Goal: Task Accomplishment & Management: Manage account settings

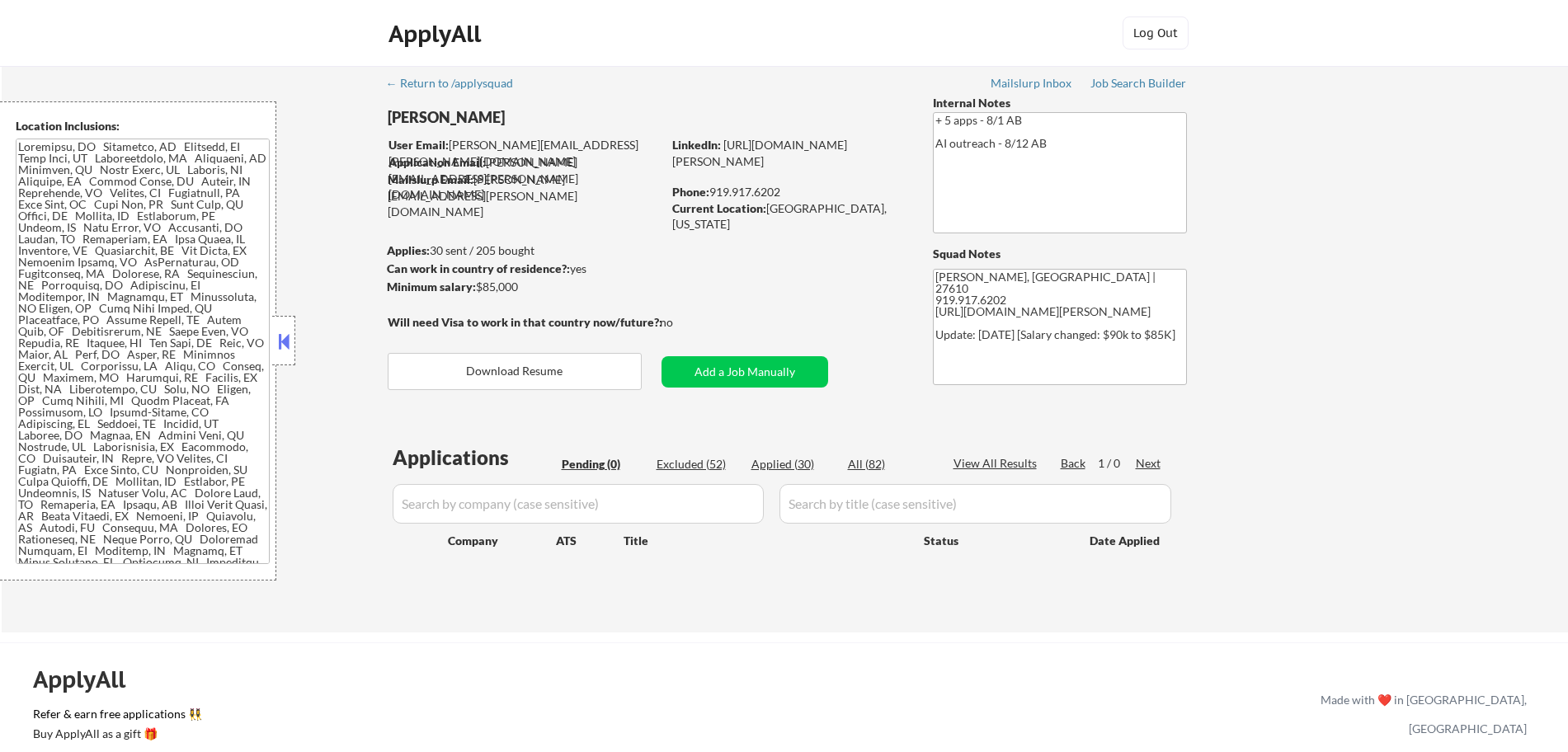
click at [1457, 322] on div "← Return to /applysquad Mailslurp Inbox Job Search Builder [PERSON_NAME] User E…" at bounding box center [785, 349] width 1566 height 566
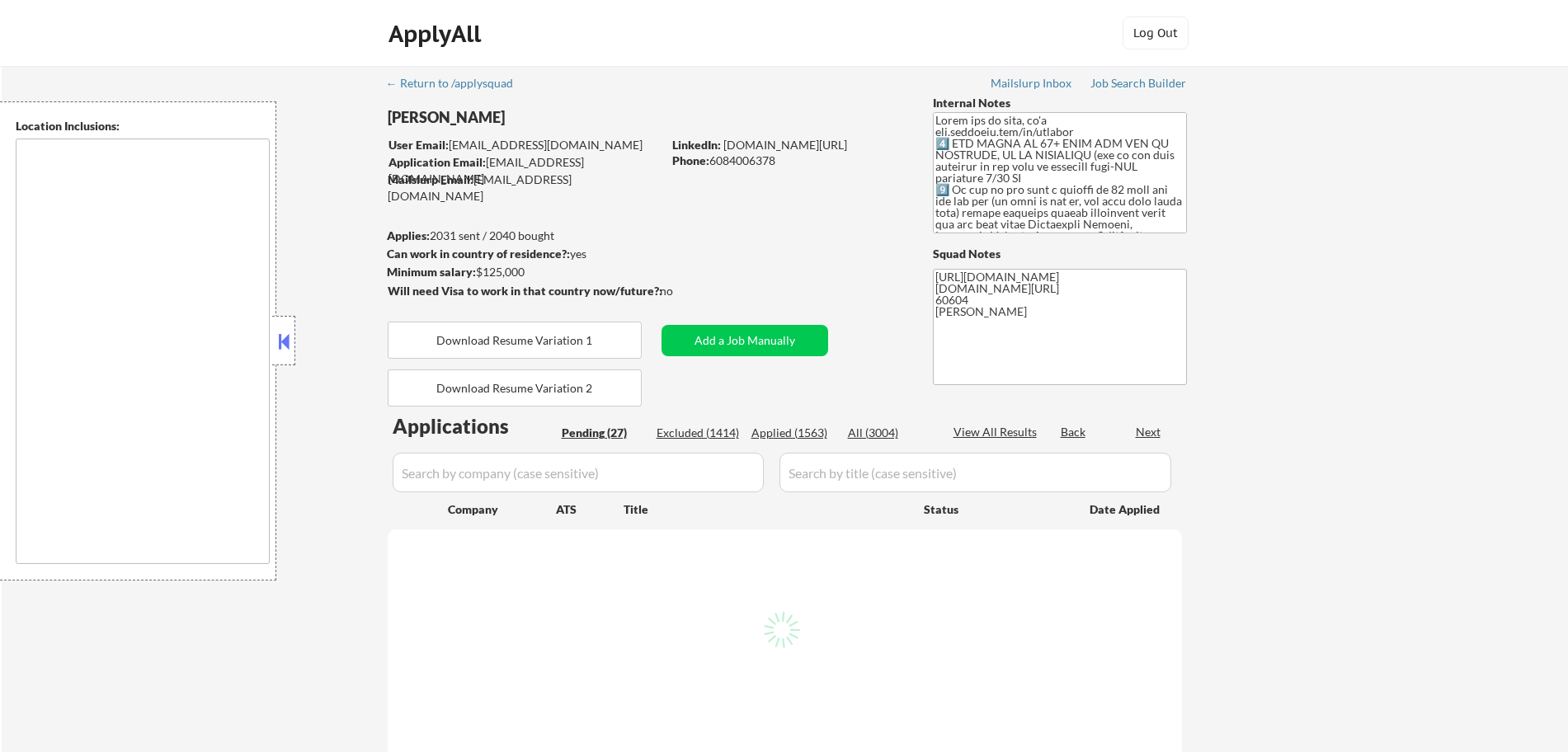
select select ""pending""
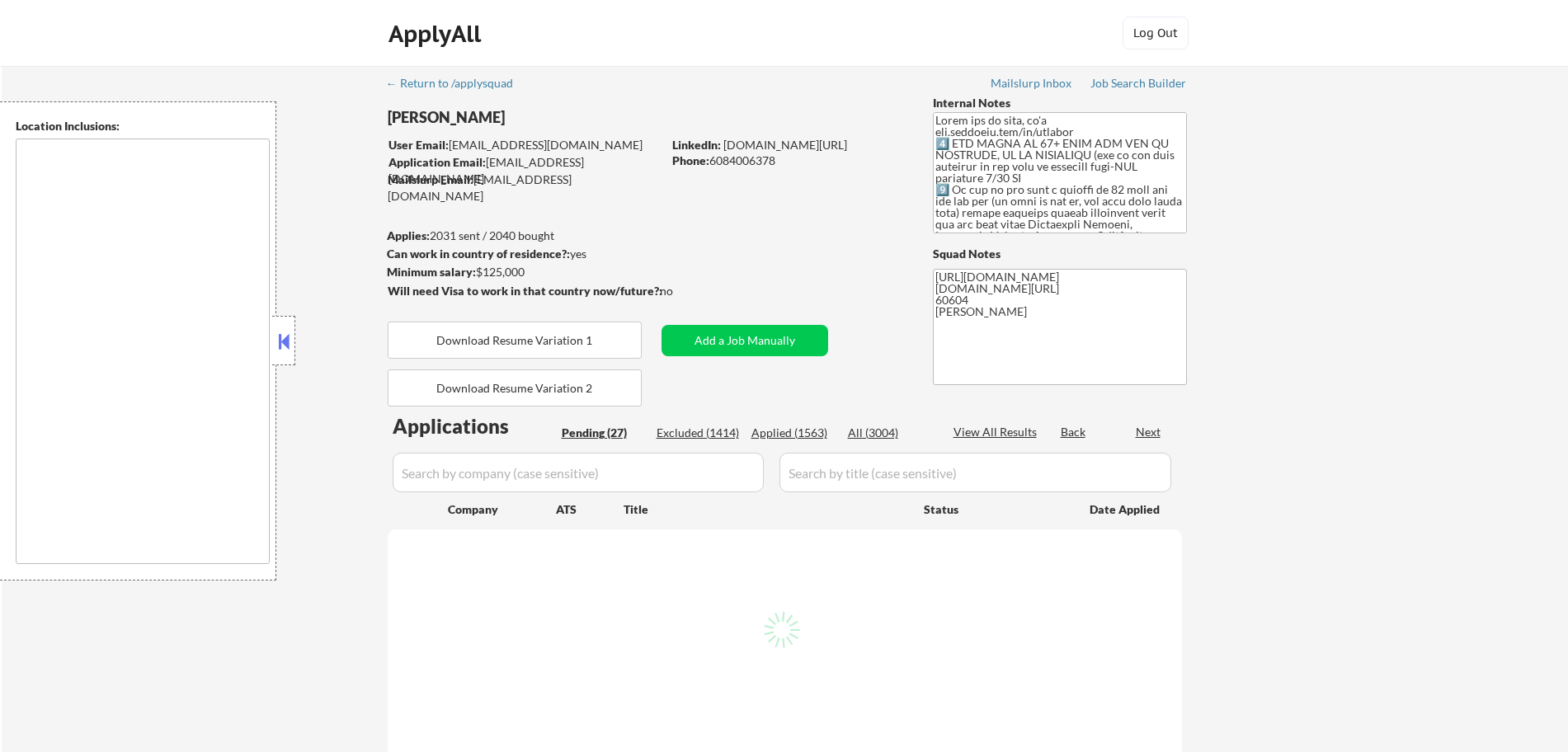
select select ""pending""
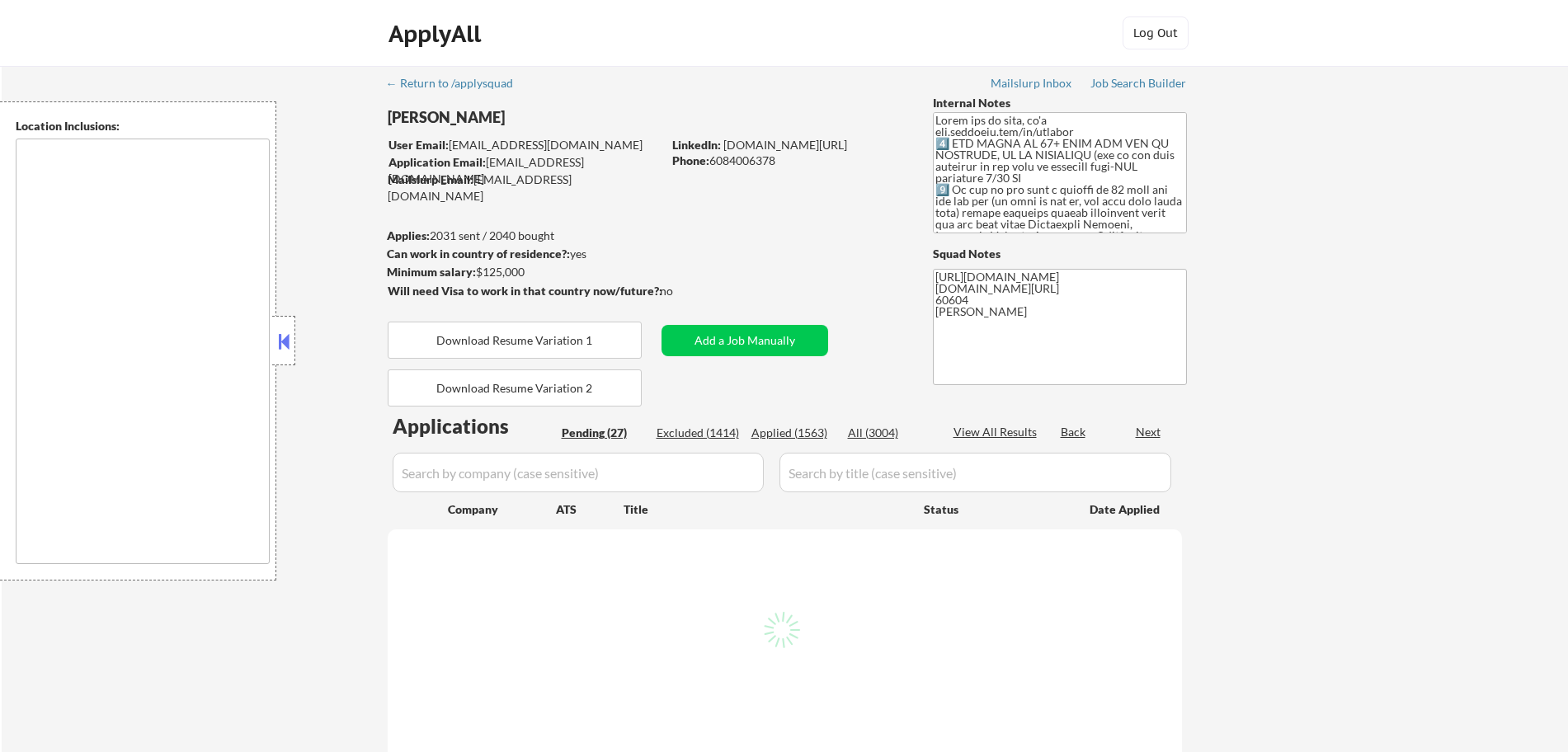
select select ""pending""
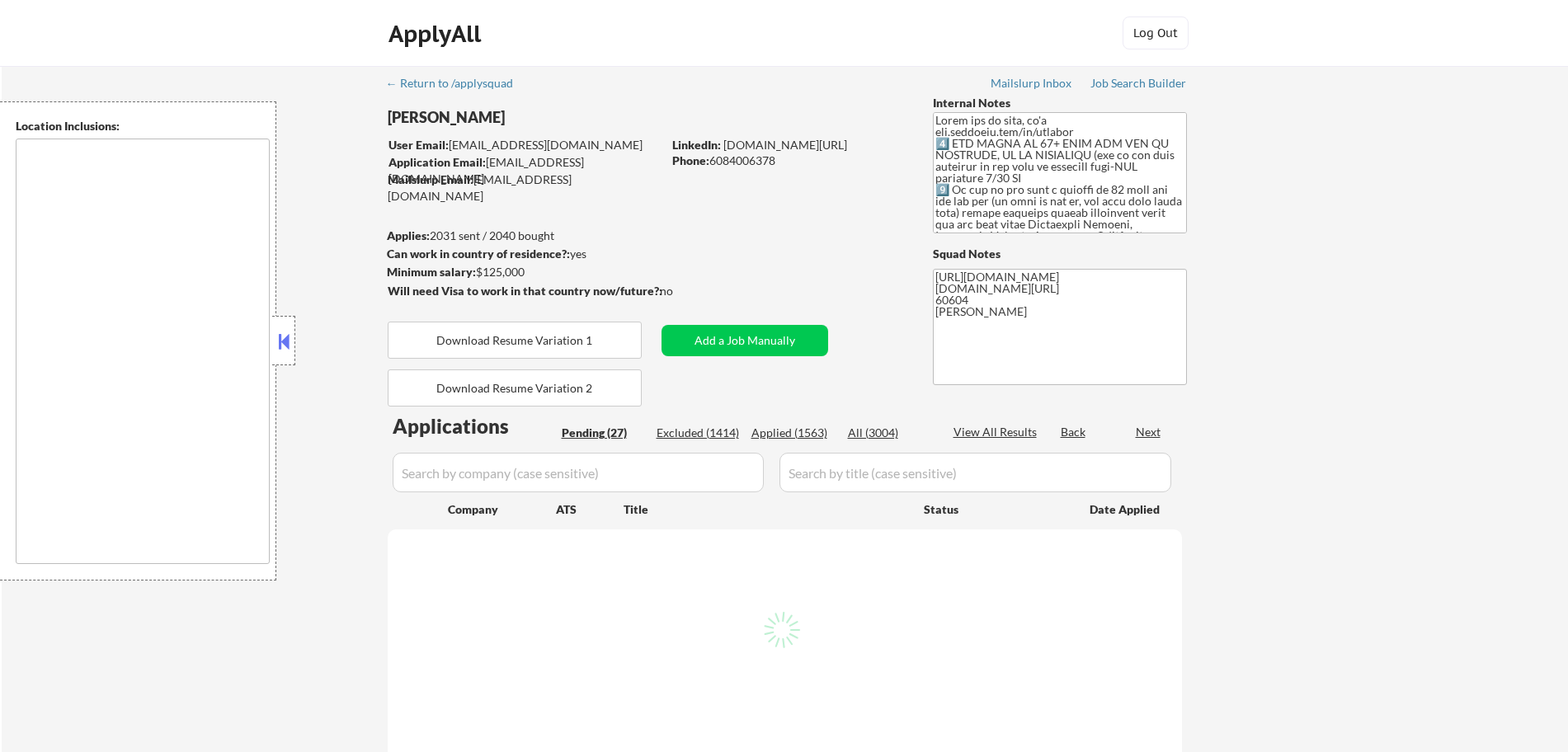
select select ""pending""
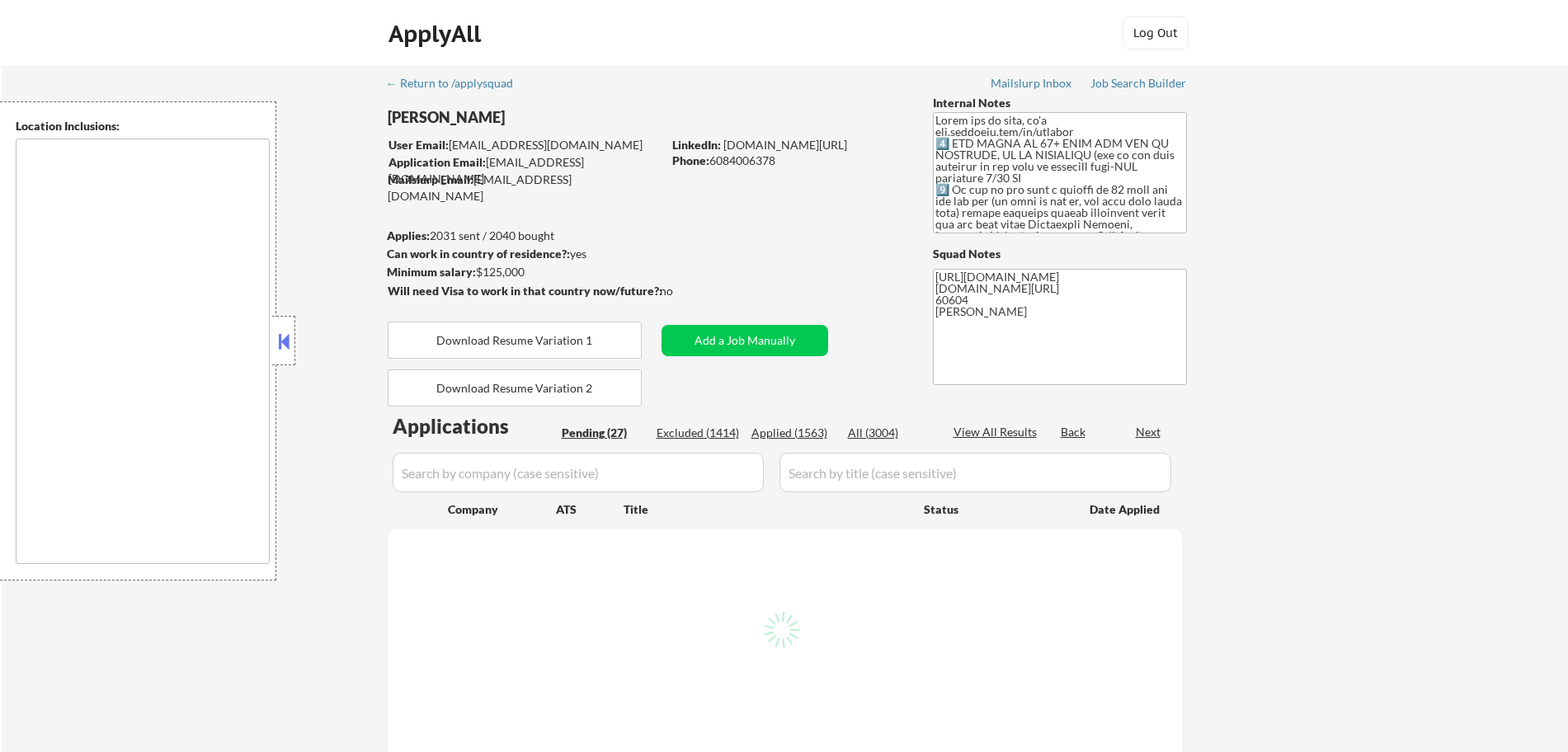
select select ""pending""
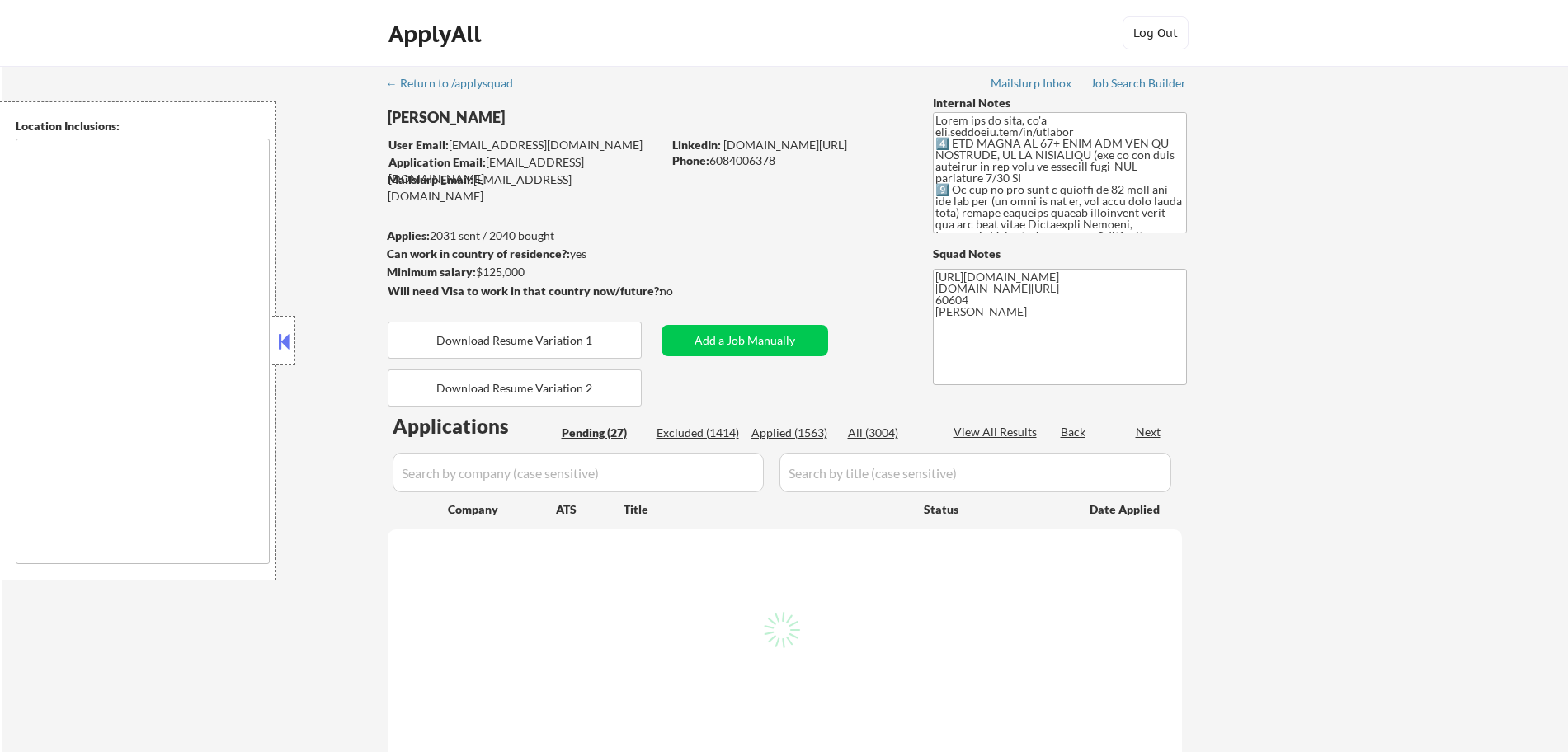
select select ""pending""
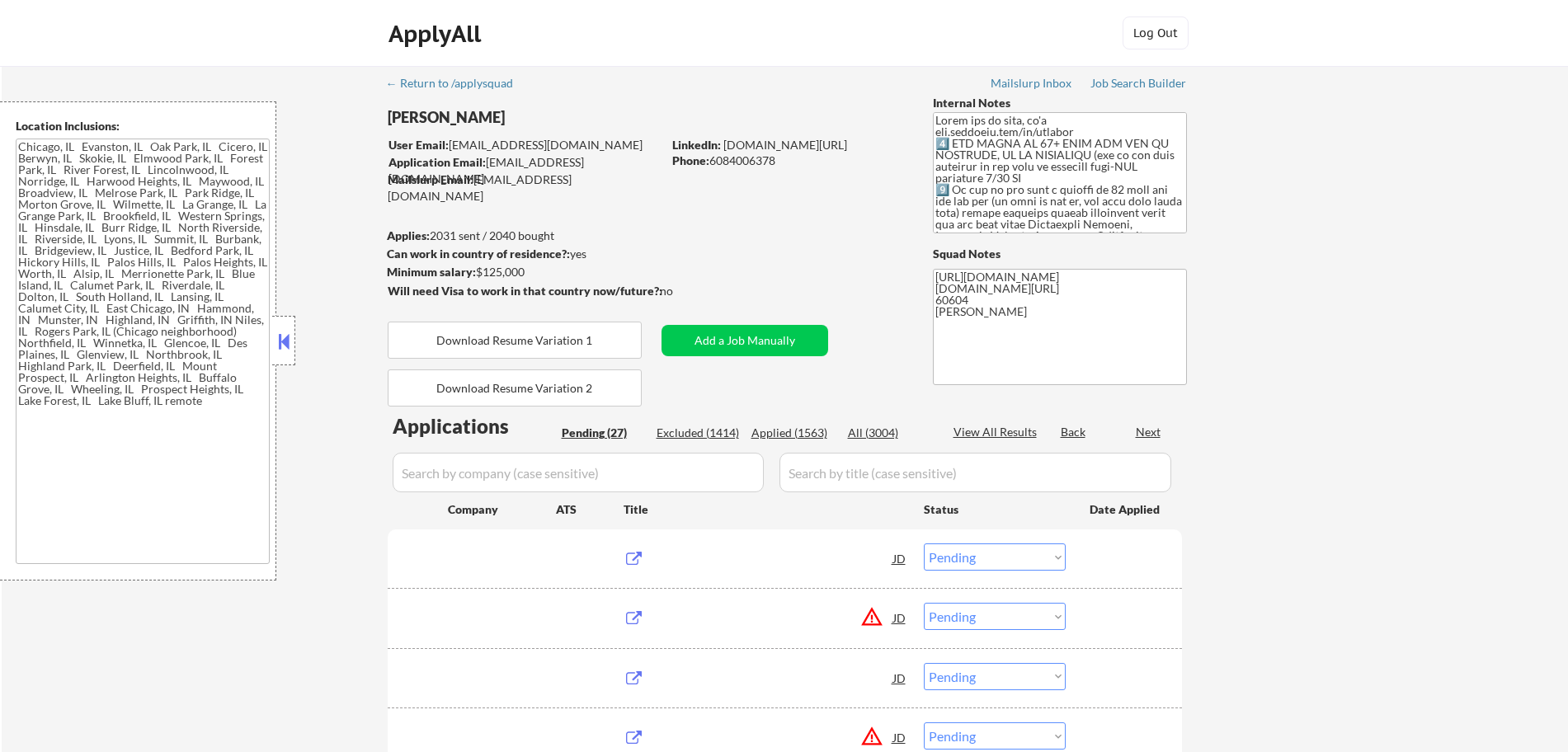
type textarea "Chicago, IL Evanston, IL Oak Park, IL Cicero, IL Berwyn, IL Skokie, IL Elmwood …"
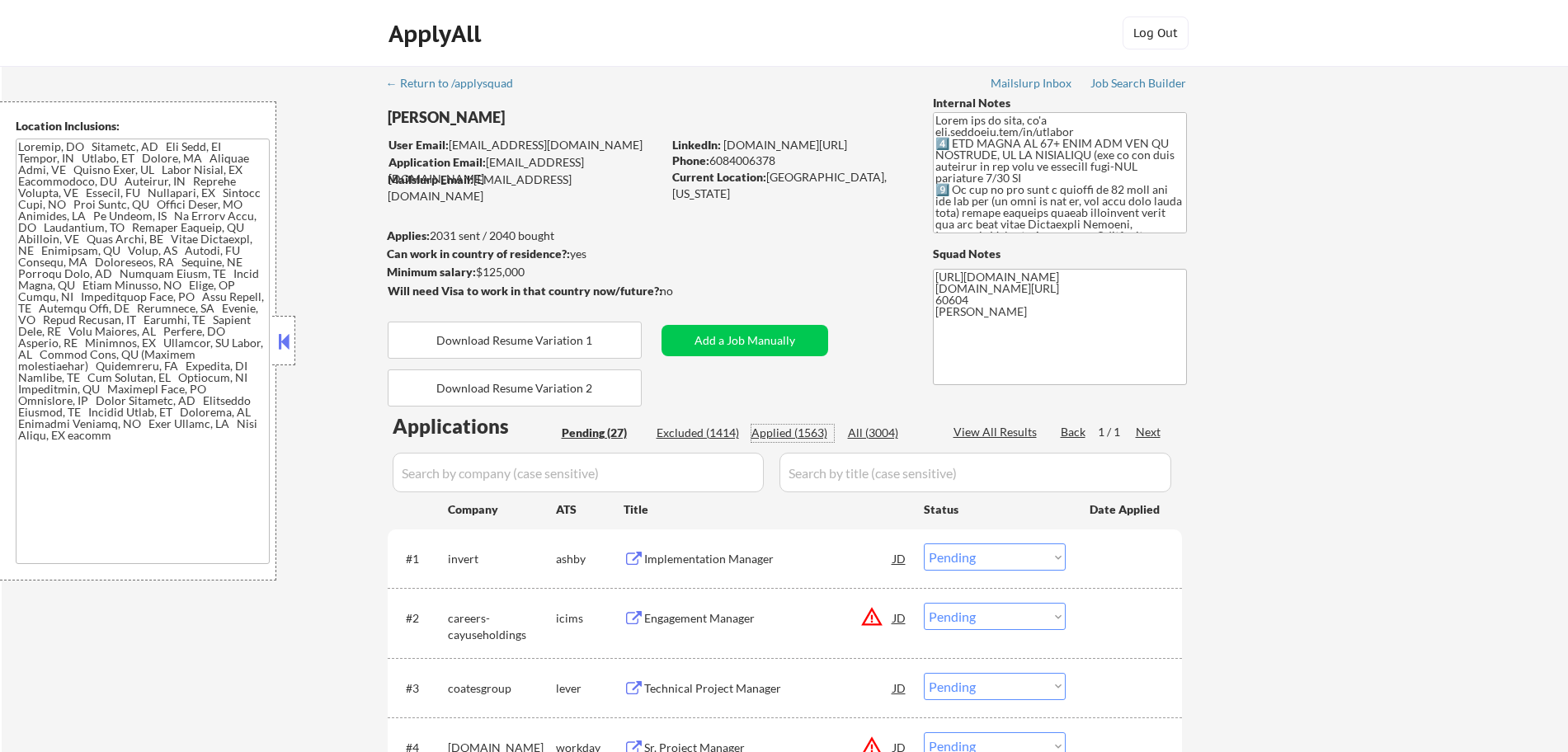
click at [795, 432] on div "Applied (1563)" at bounding box center [792, 433] width 82 height 17
select select ""applied""
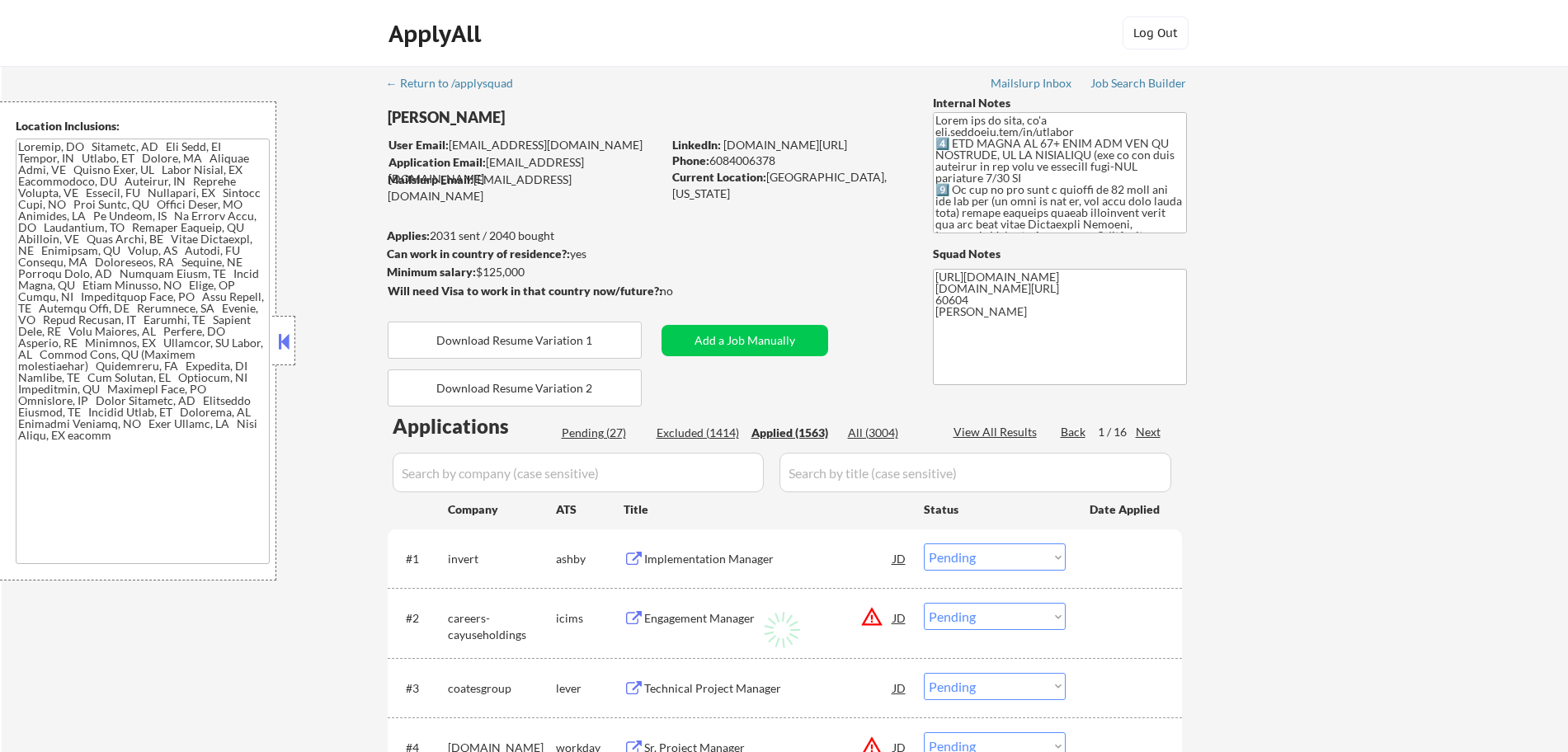
select select ""applied""
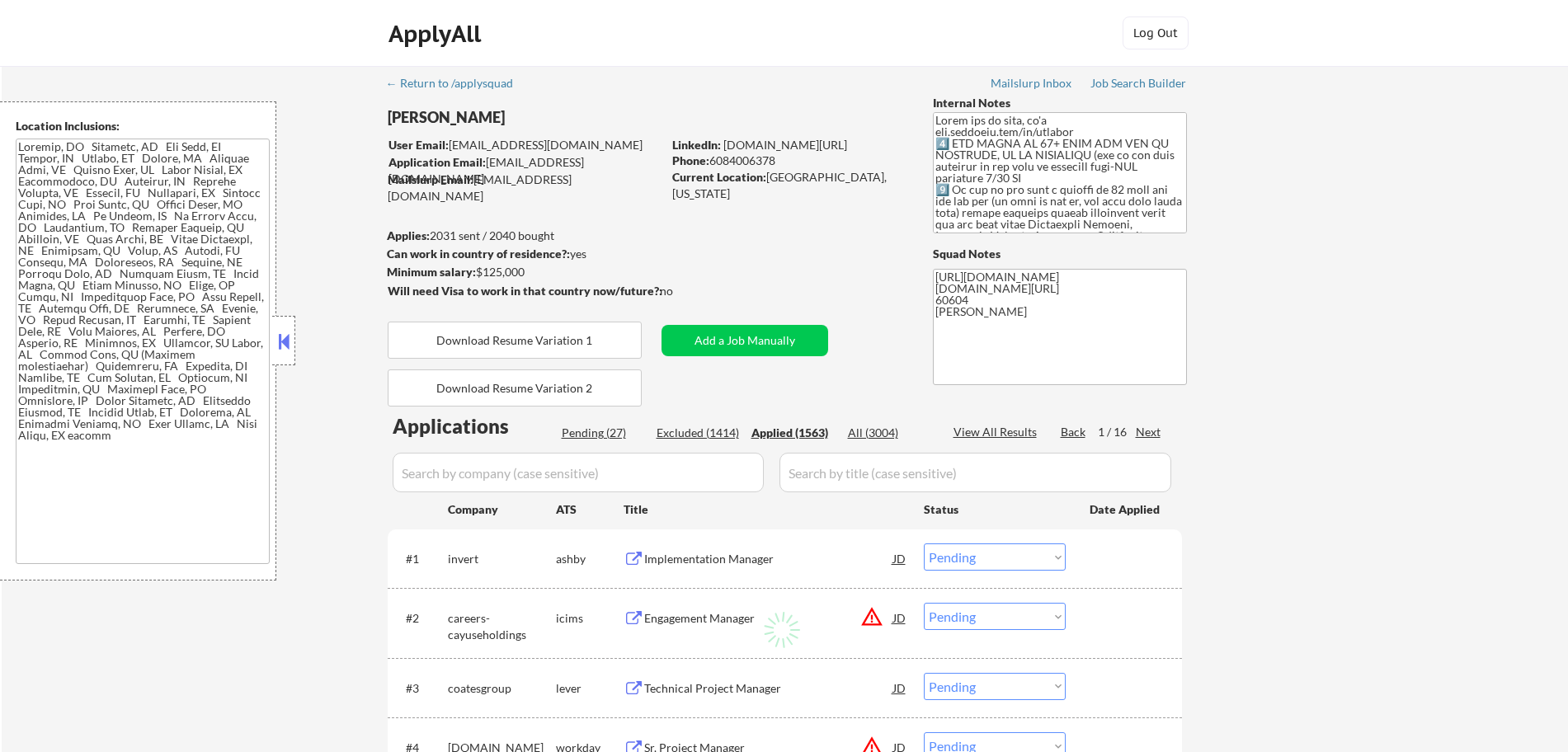
select select ""applied""
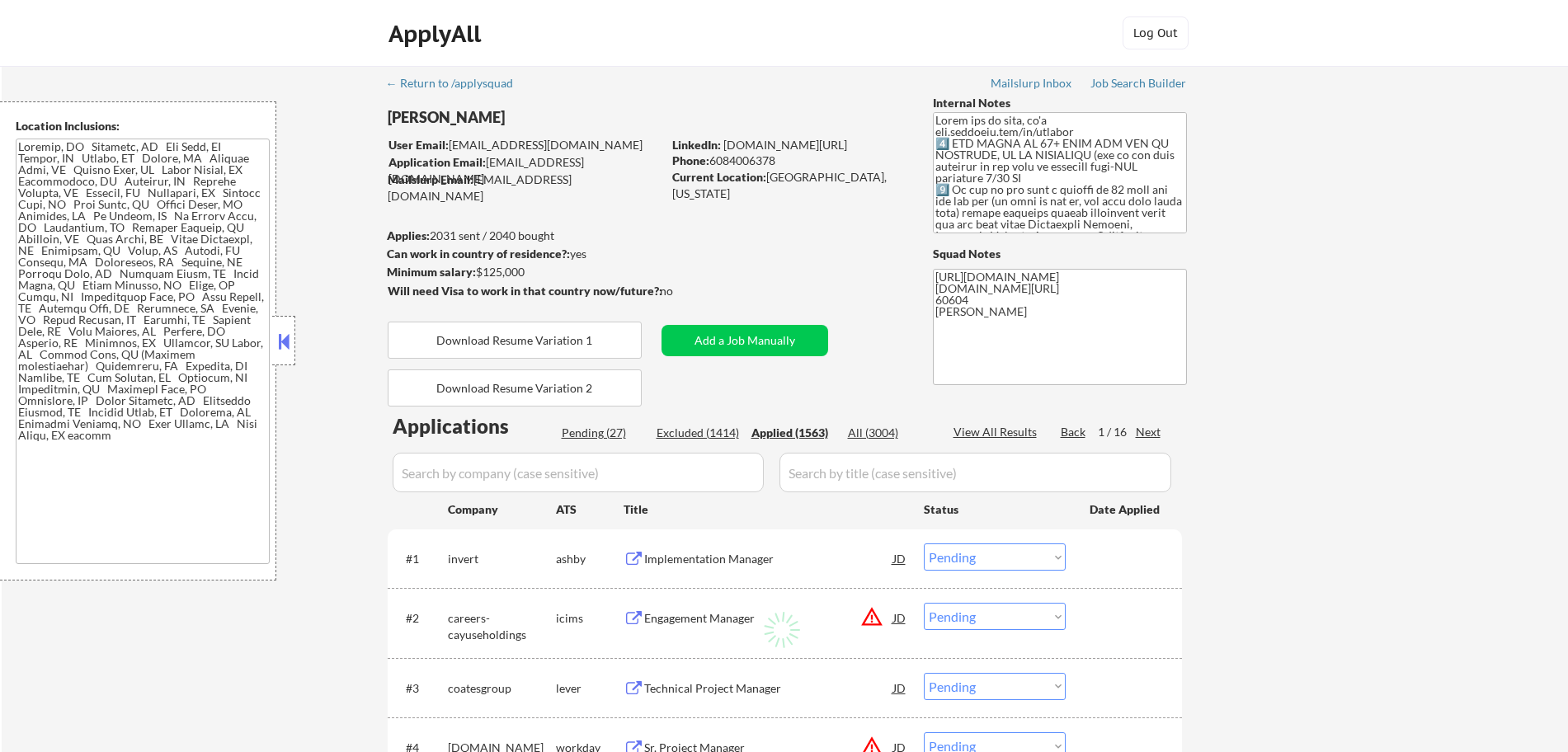
select select ""applied""
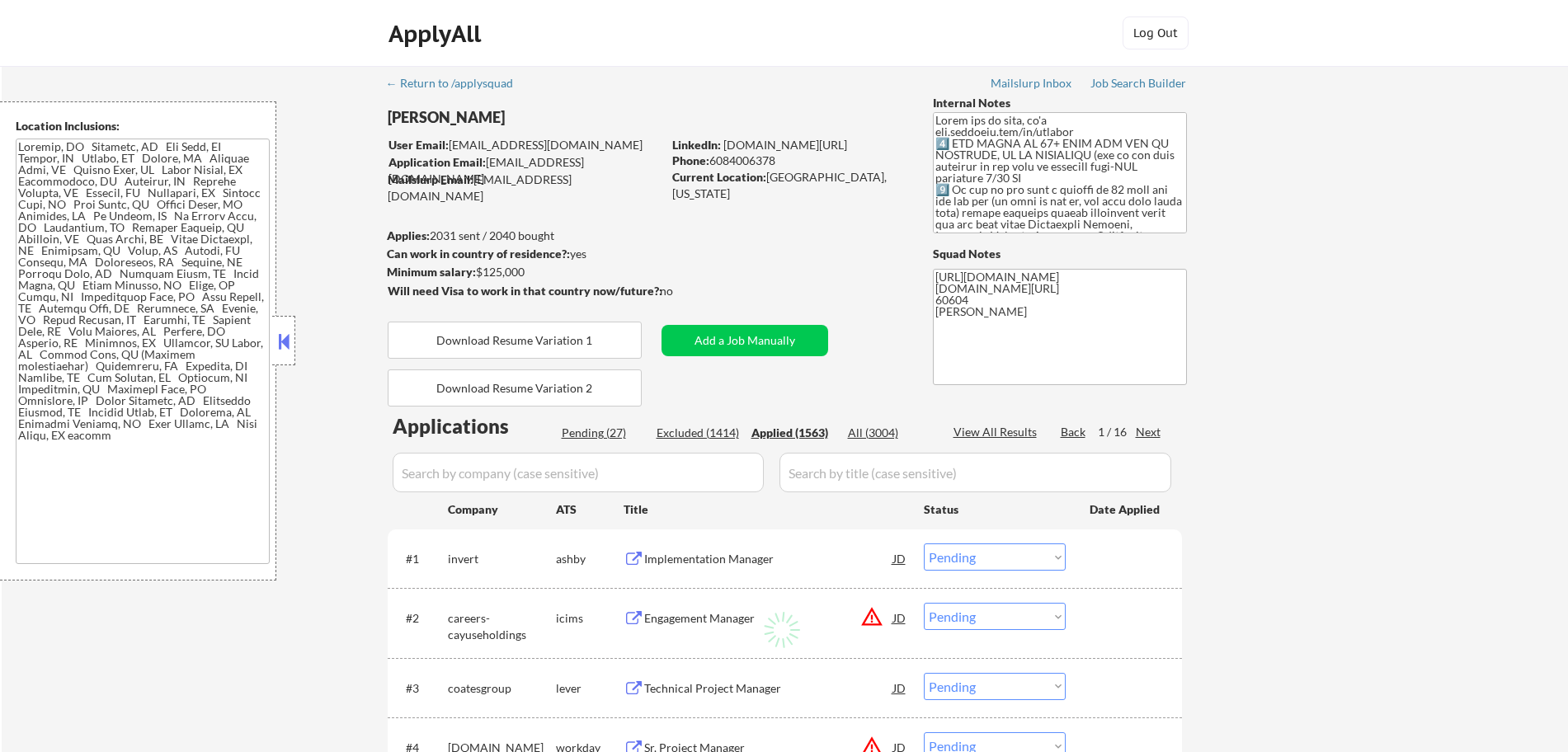
select select ""applied""
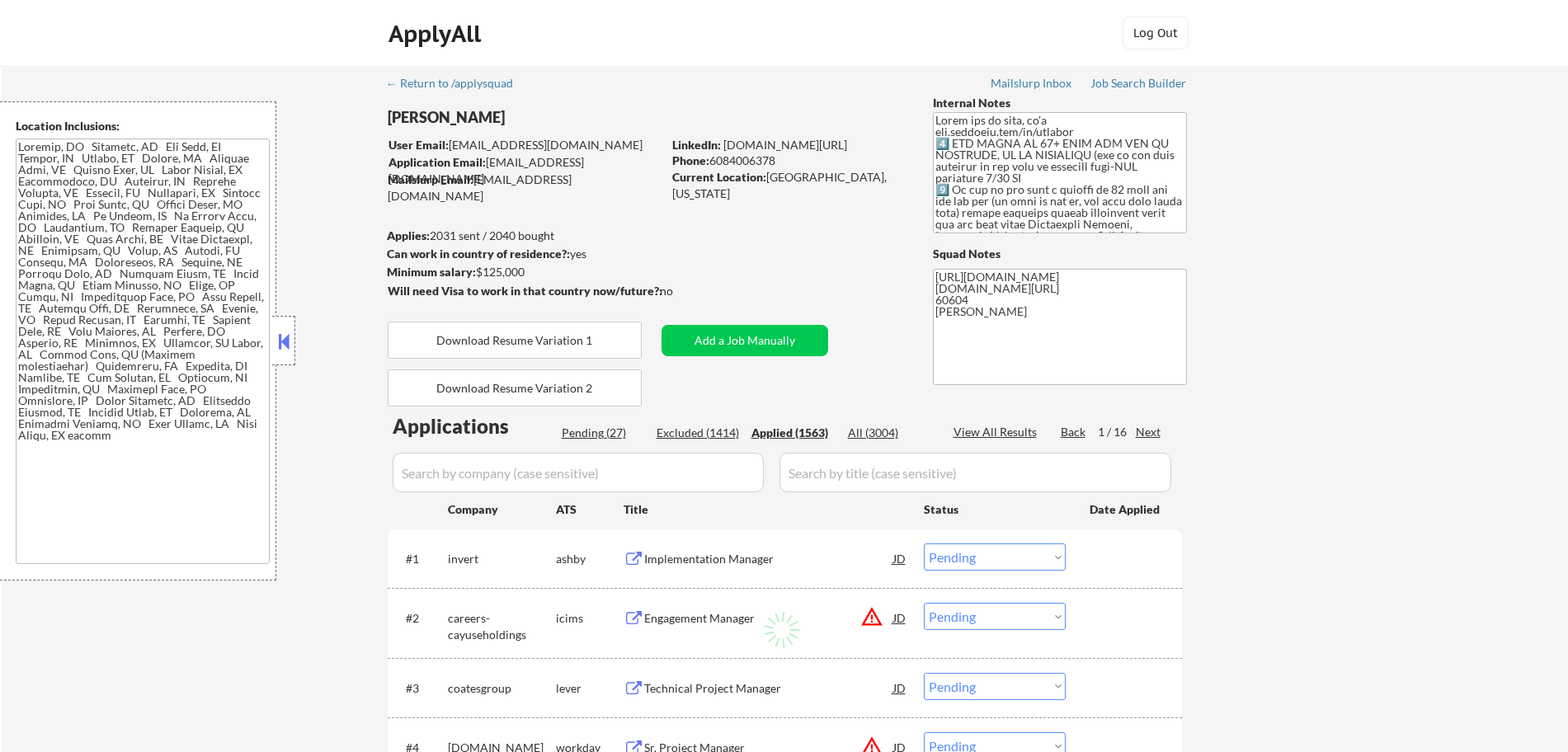
select select ""applied""
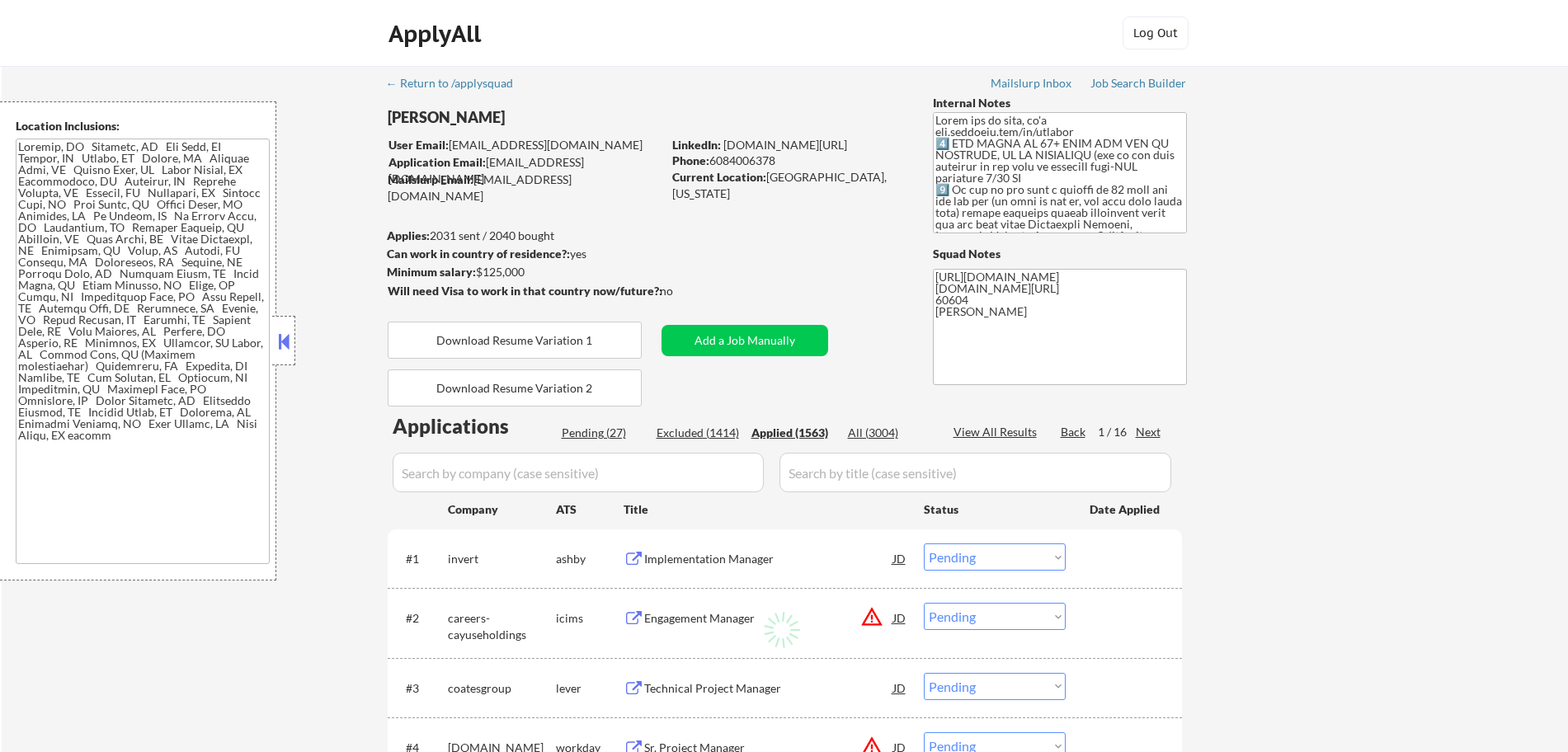
select select ""applied""
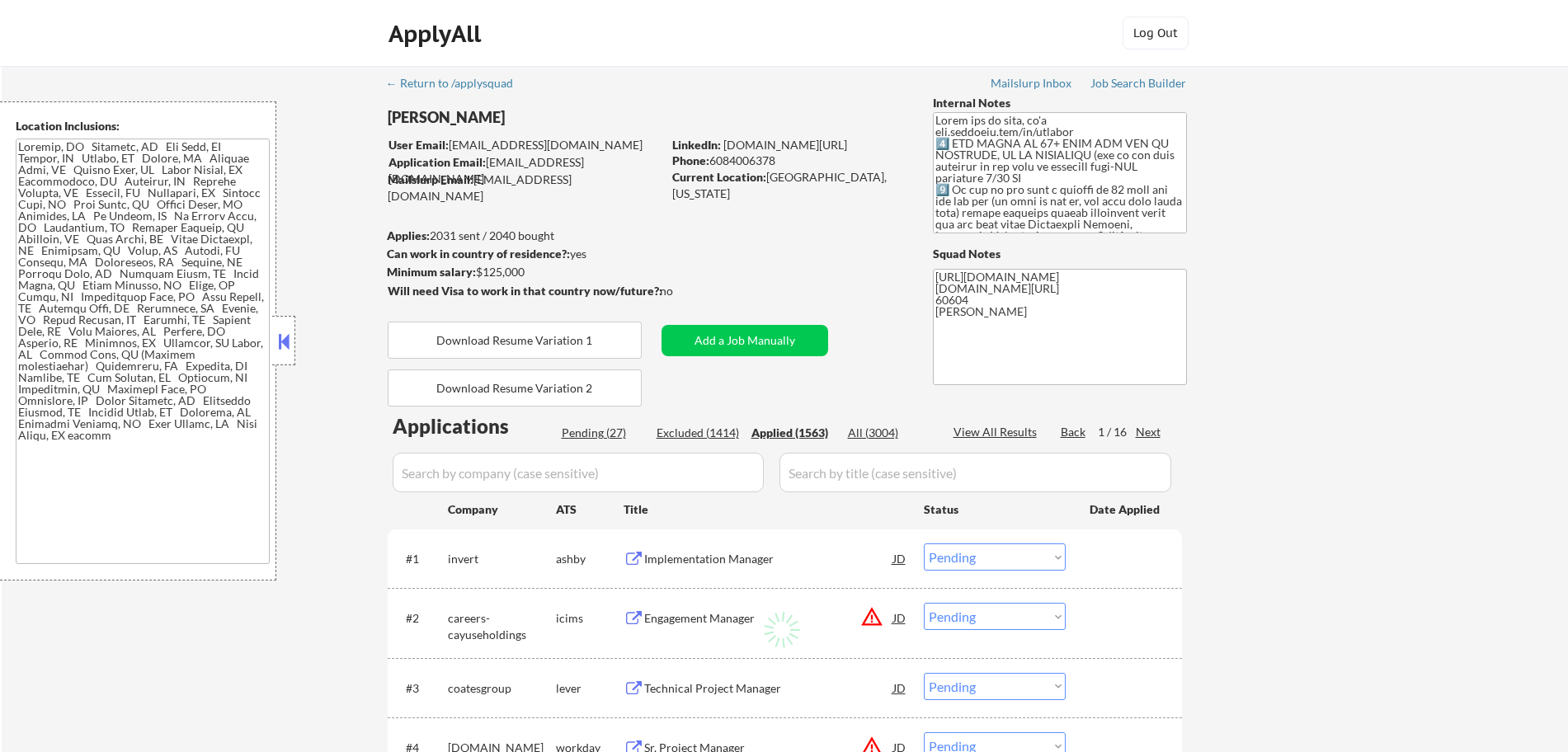
select select ""applied""
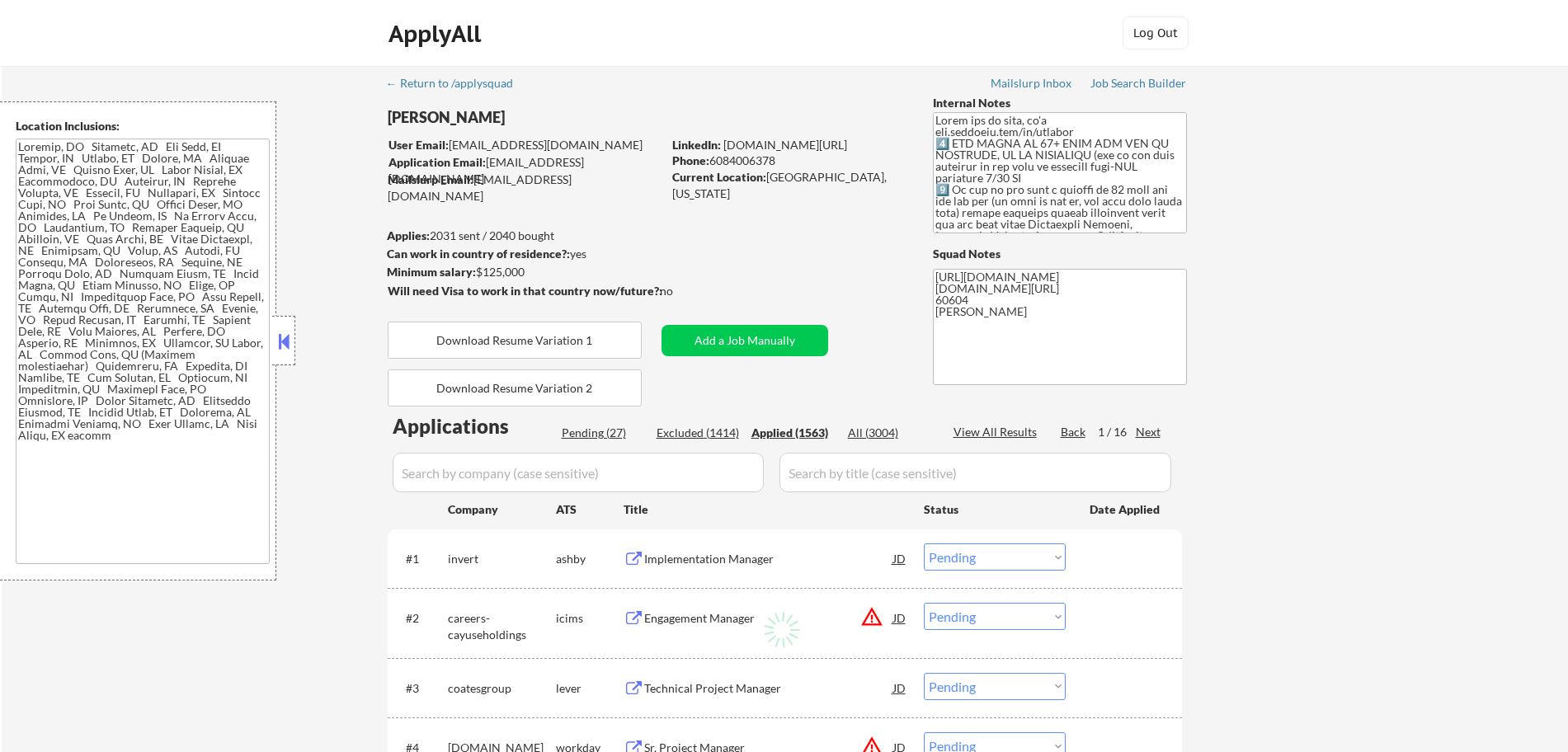
select select ""applied""
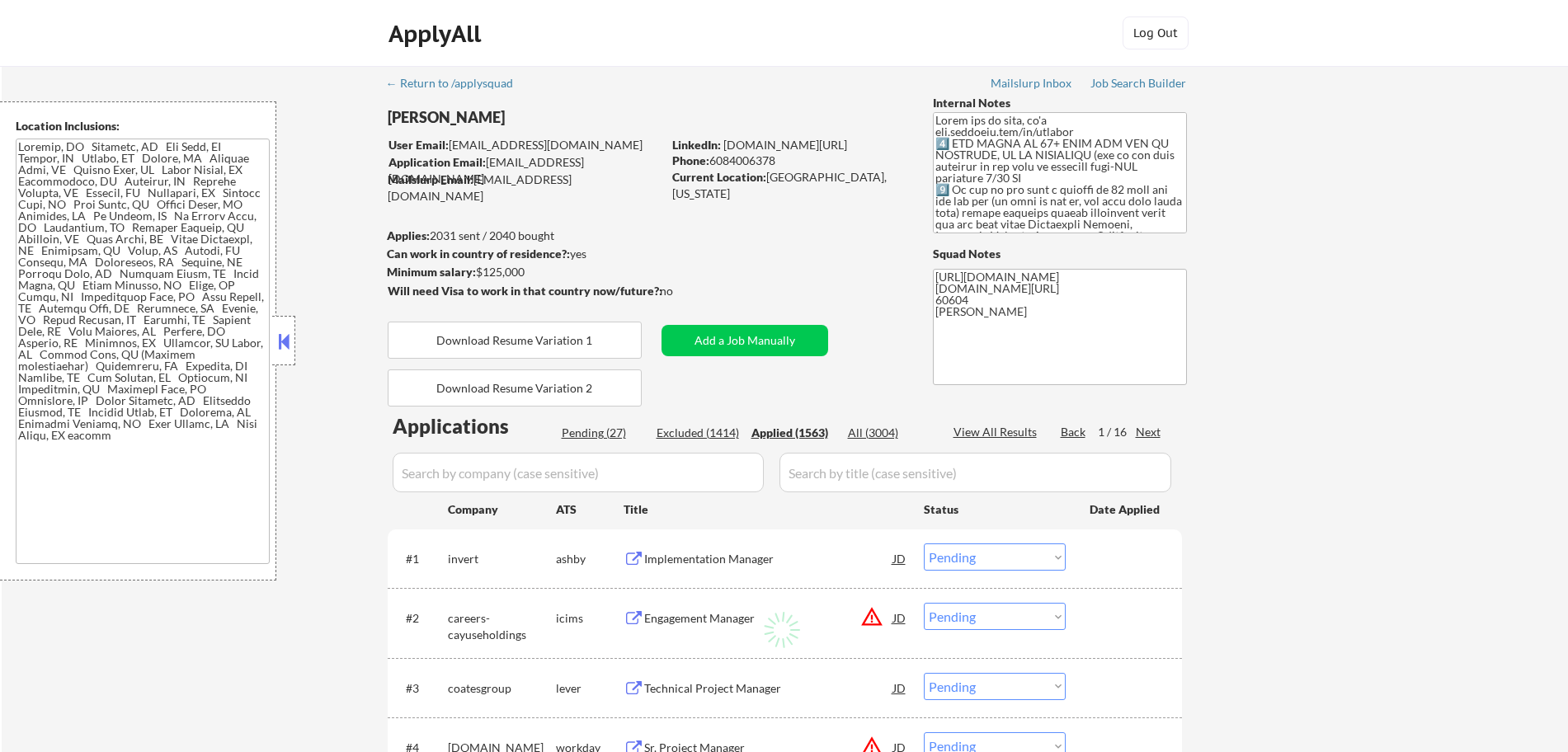
select select ""applied""
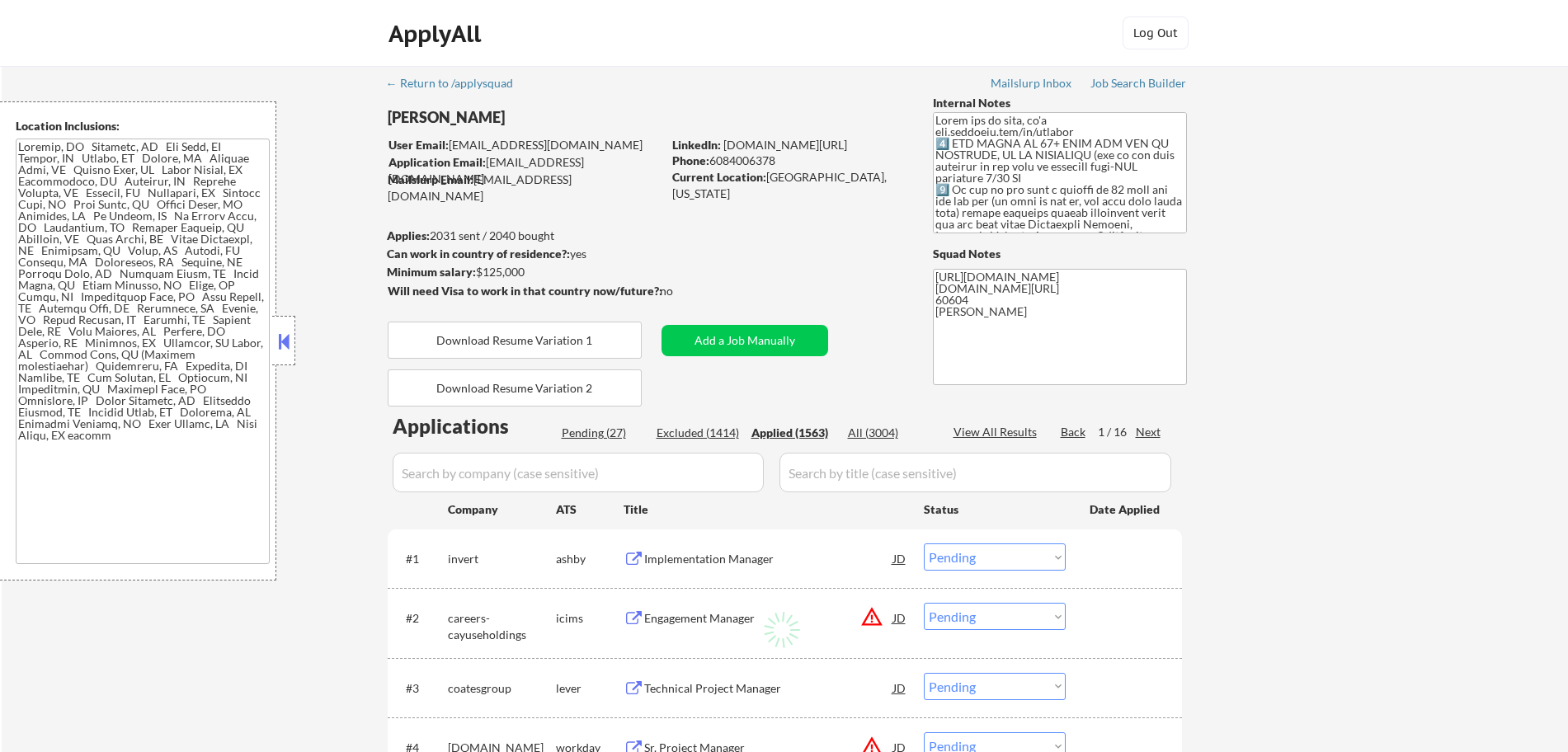
select select ""applied""
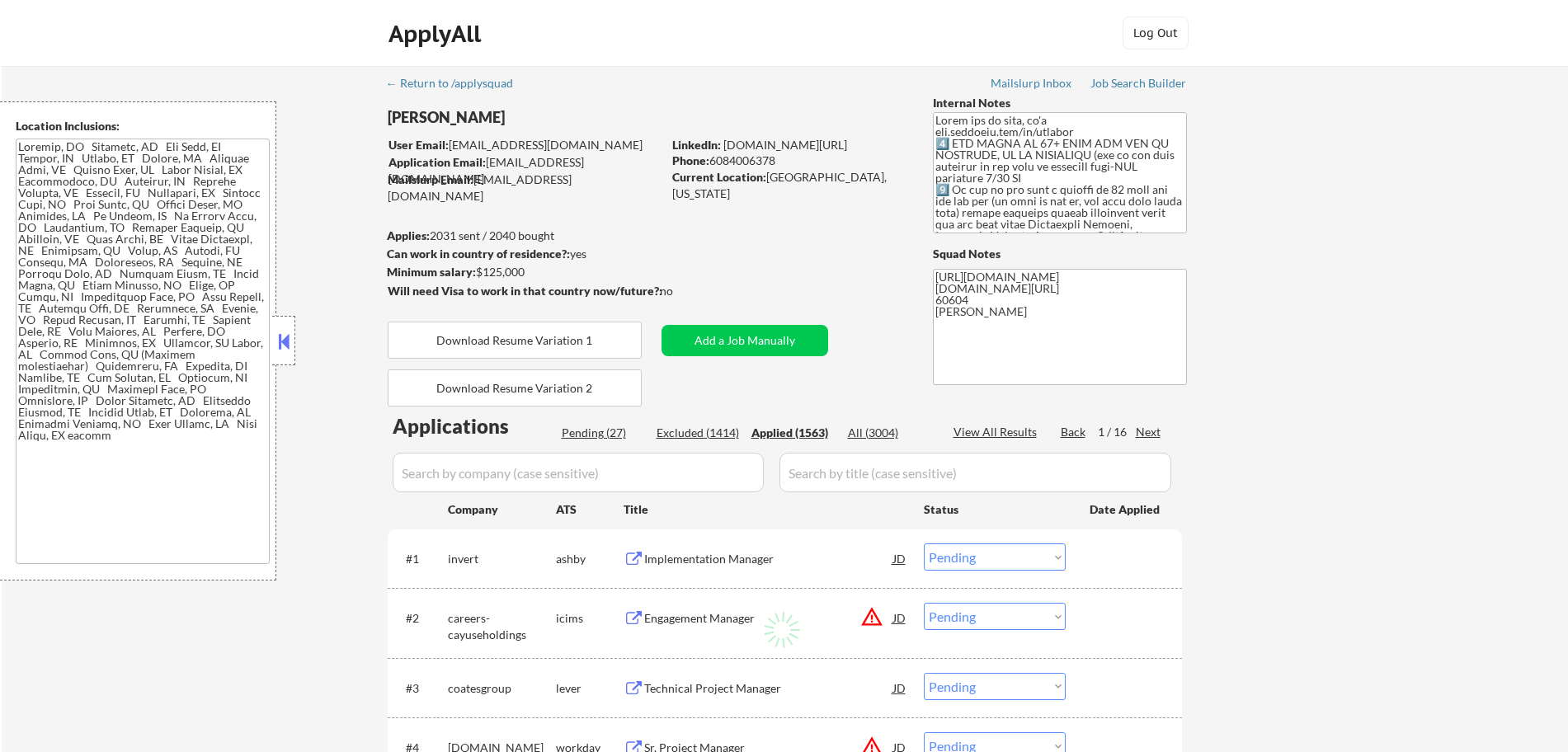
select select ""applied""
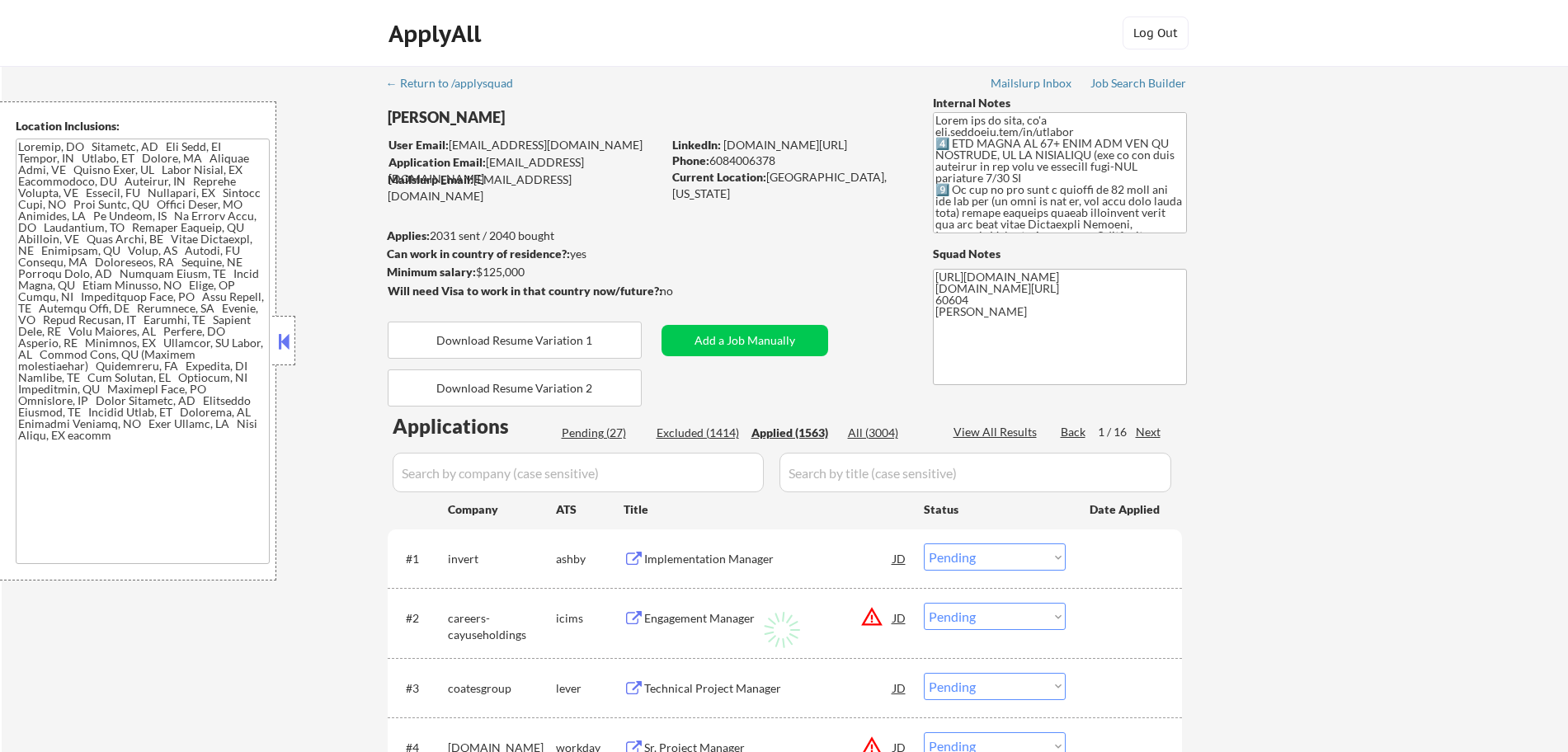
select select ""applied""
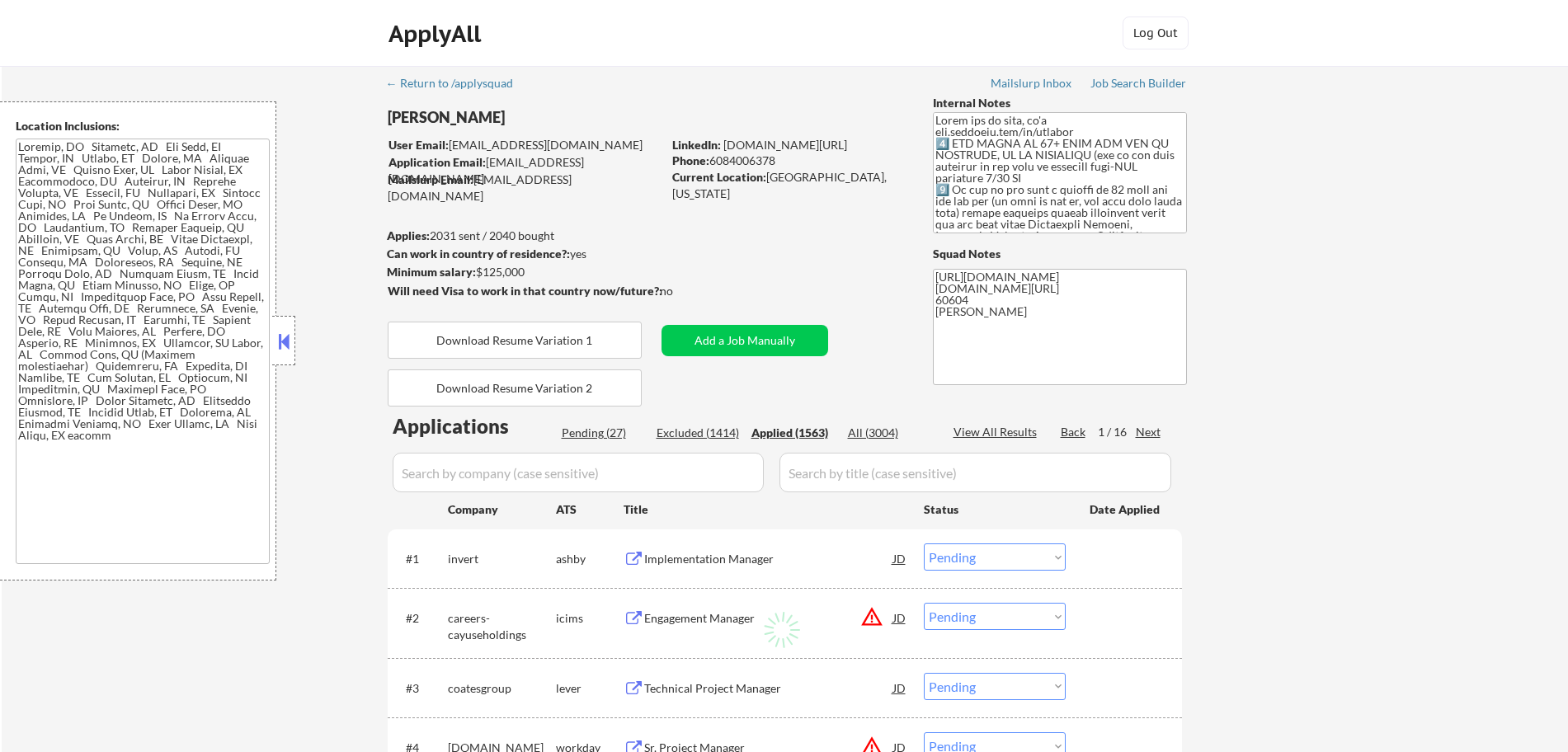
select select ""applied""
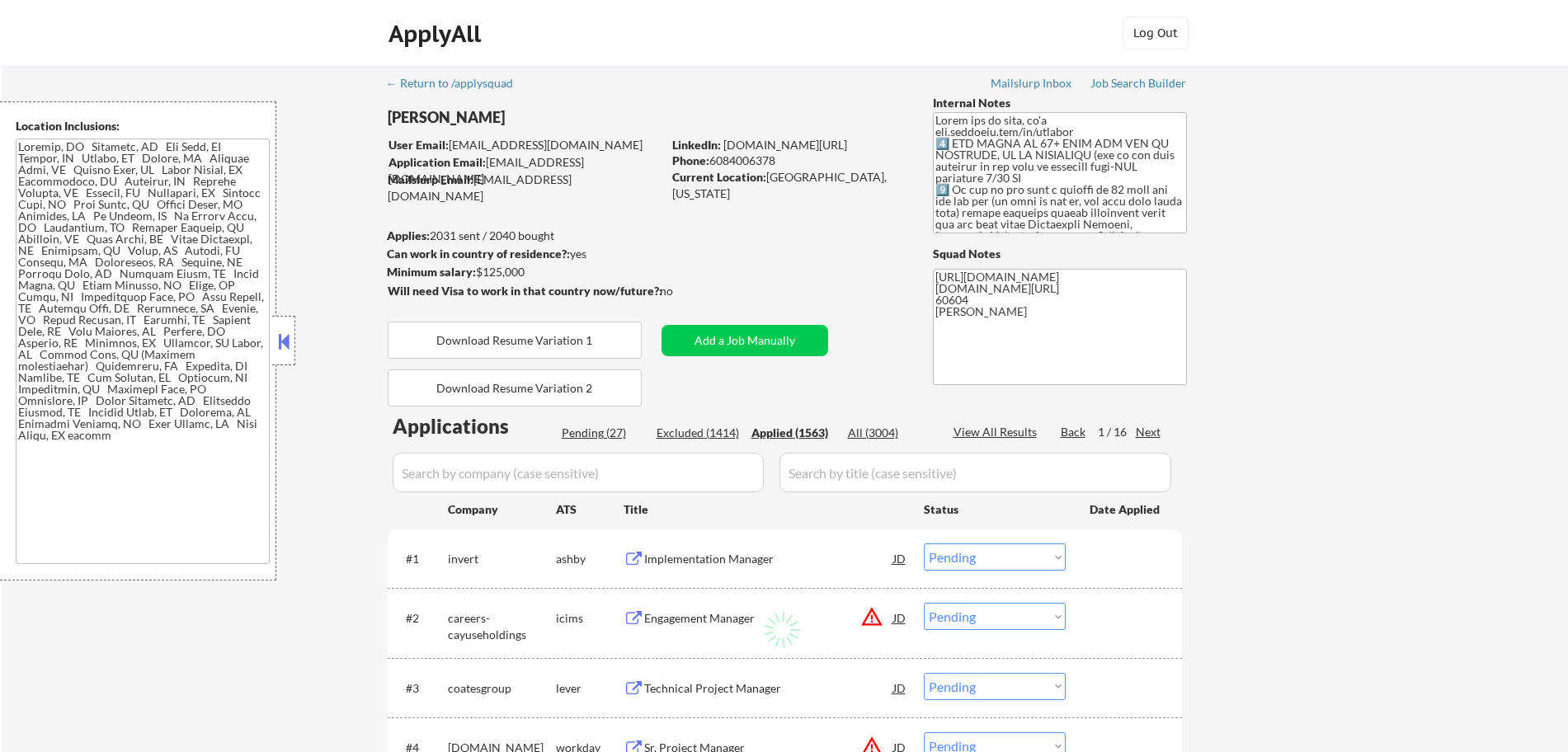
select select ""applied""
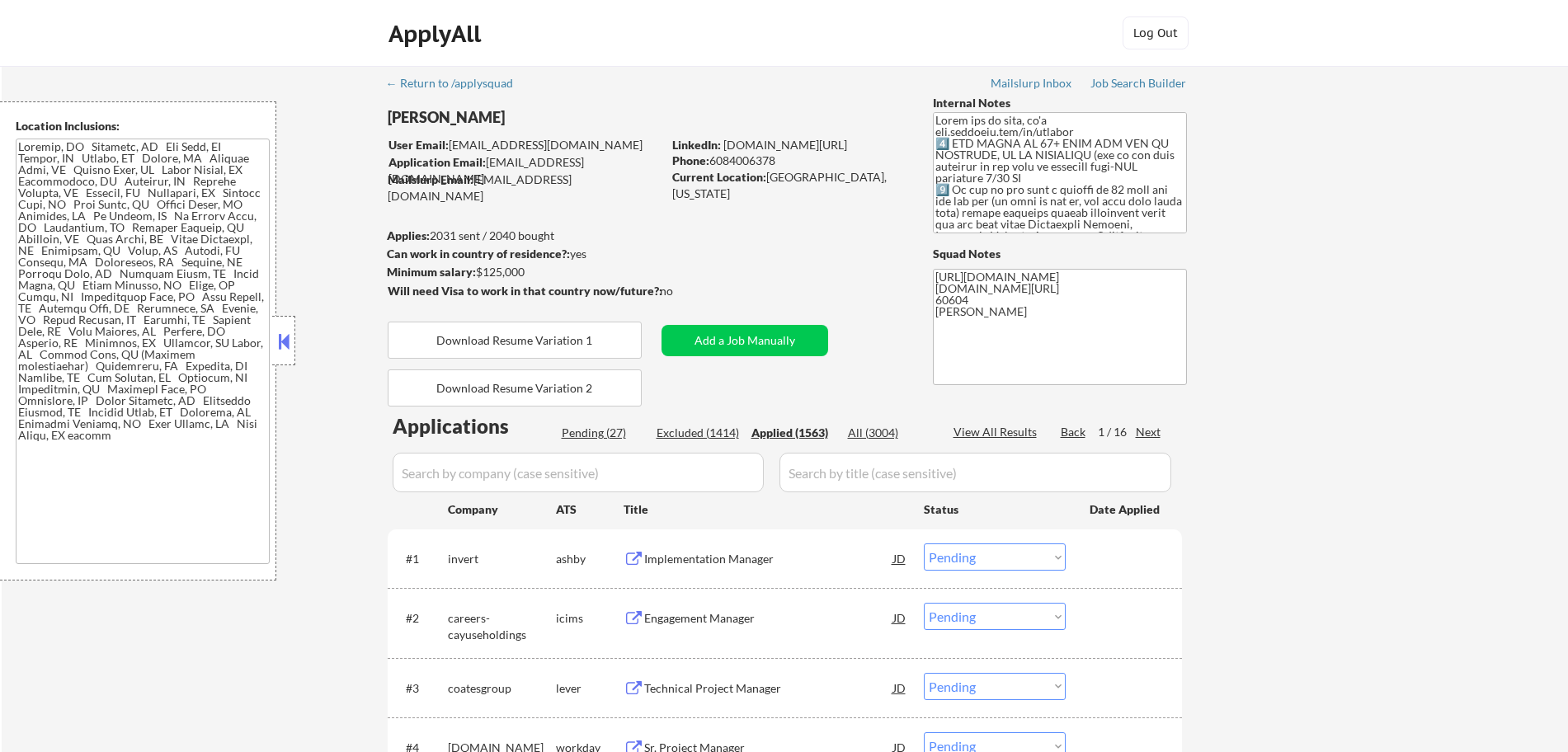
select select ""applied""
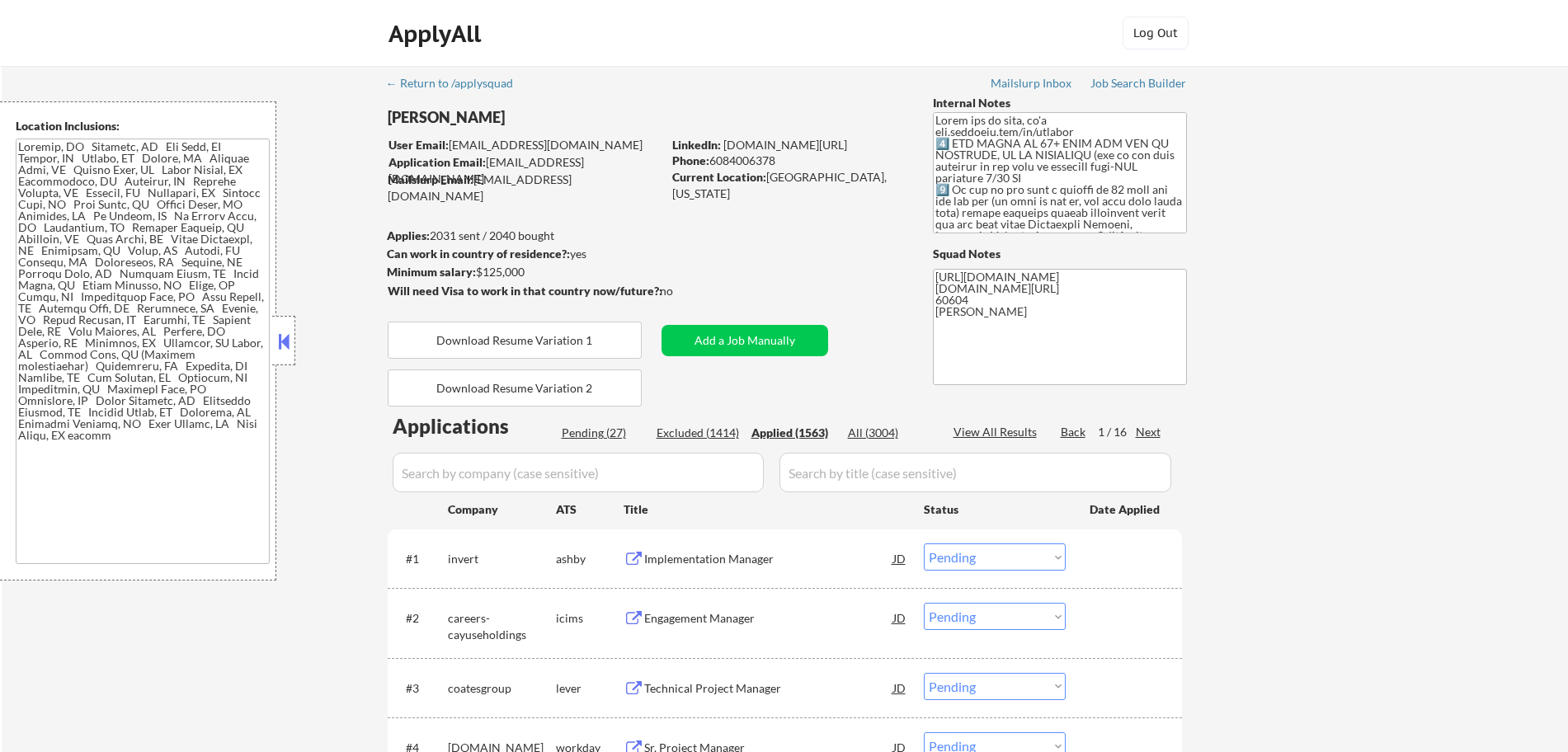
select select ""applied""
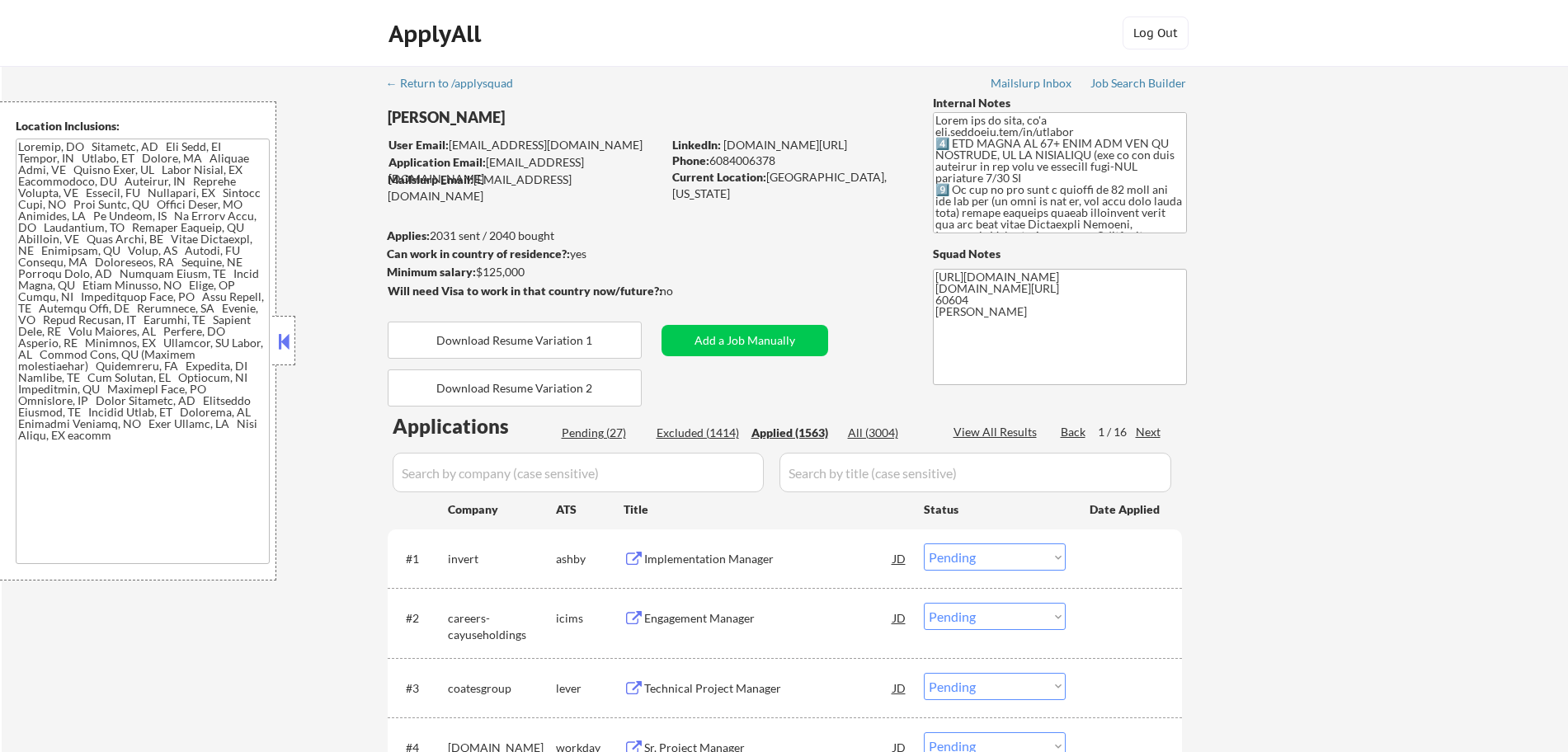
select select ""applied""
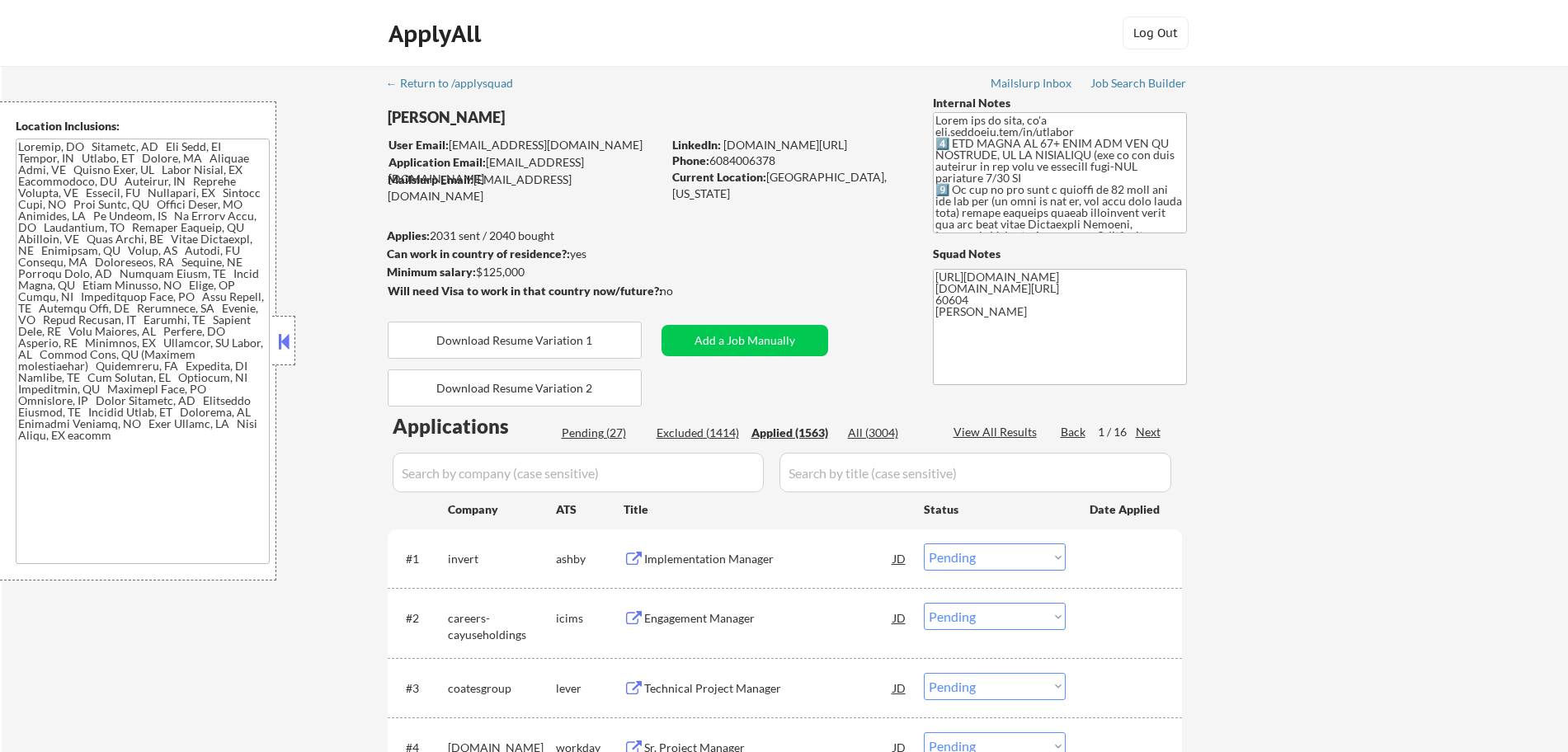
select select ""applied""
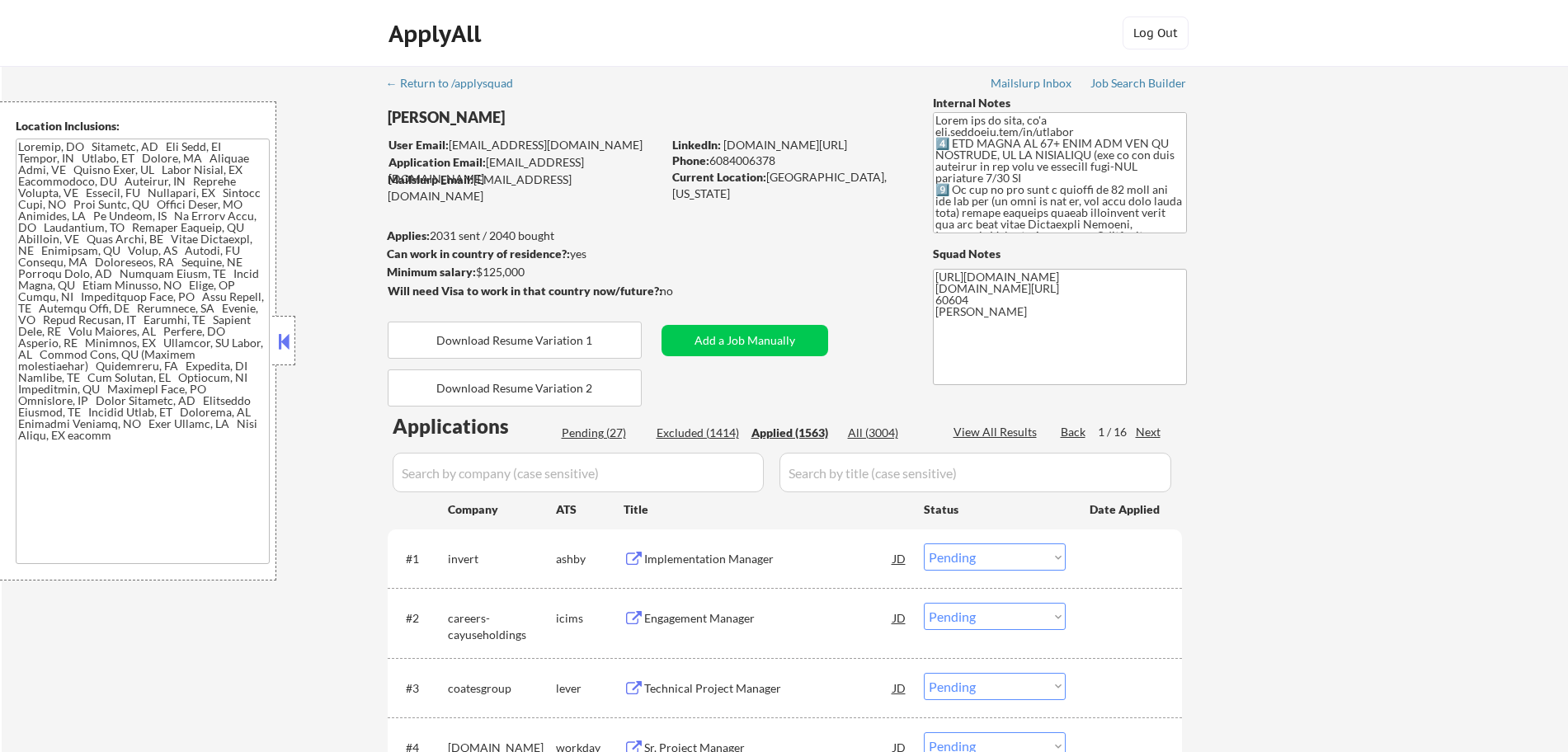
select select ""applied""
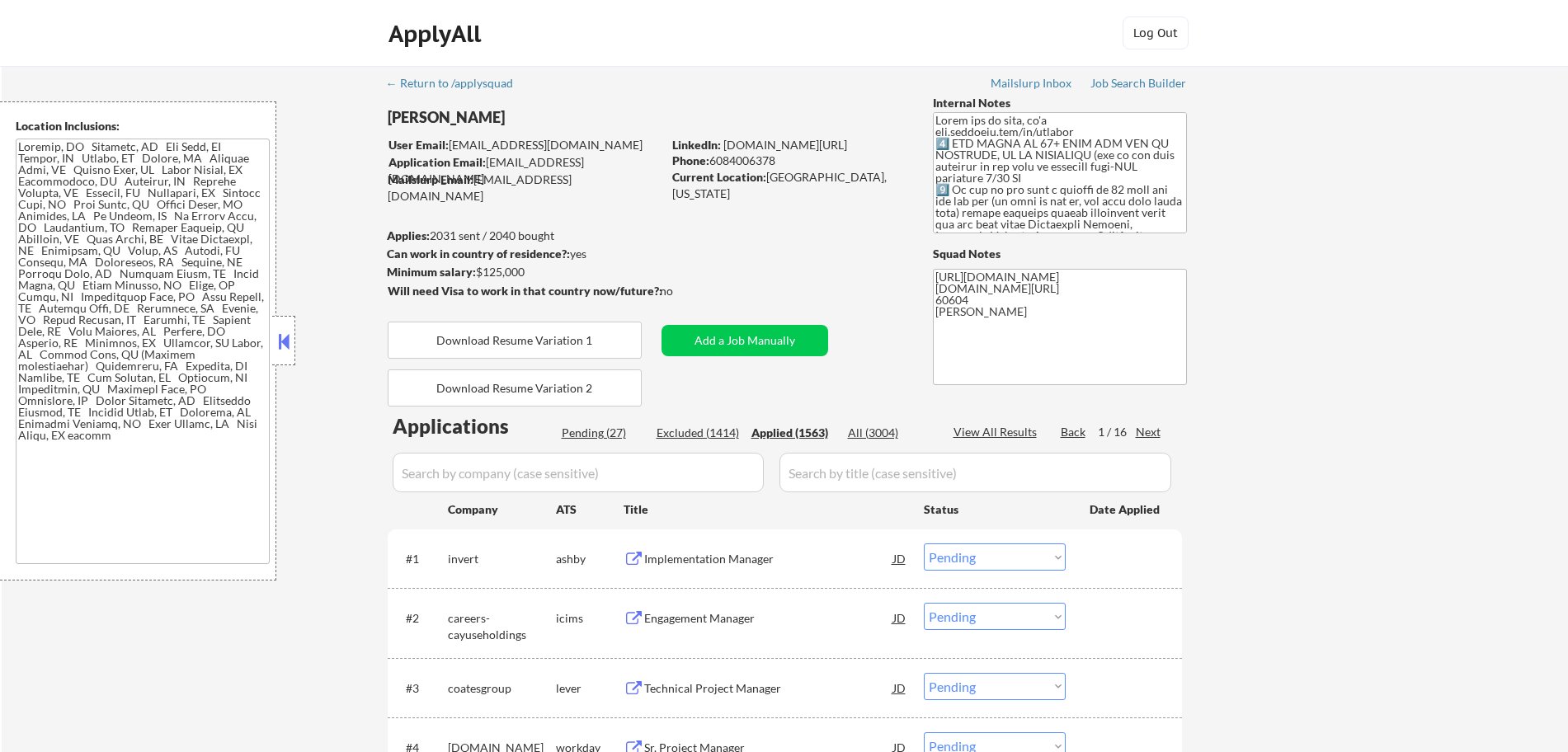
select select ""applied""
